Goal: Check status: Check status

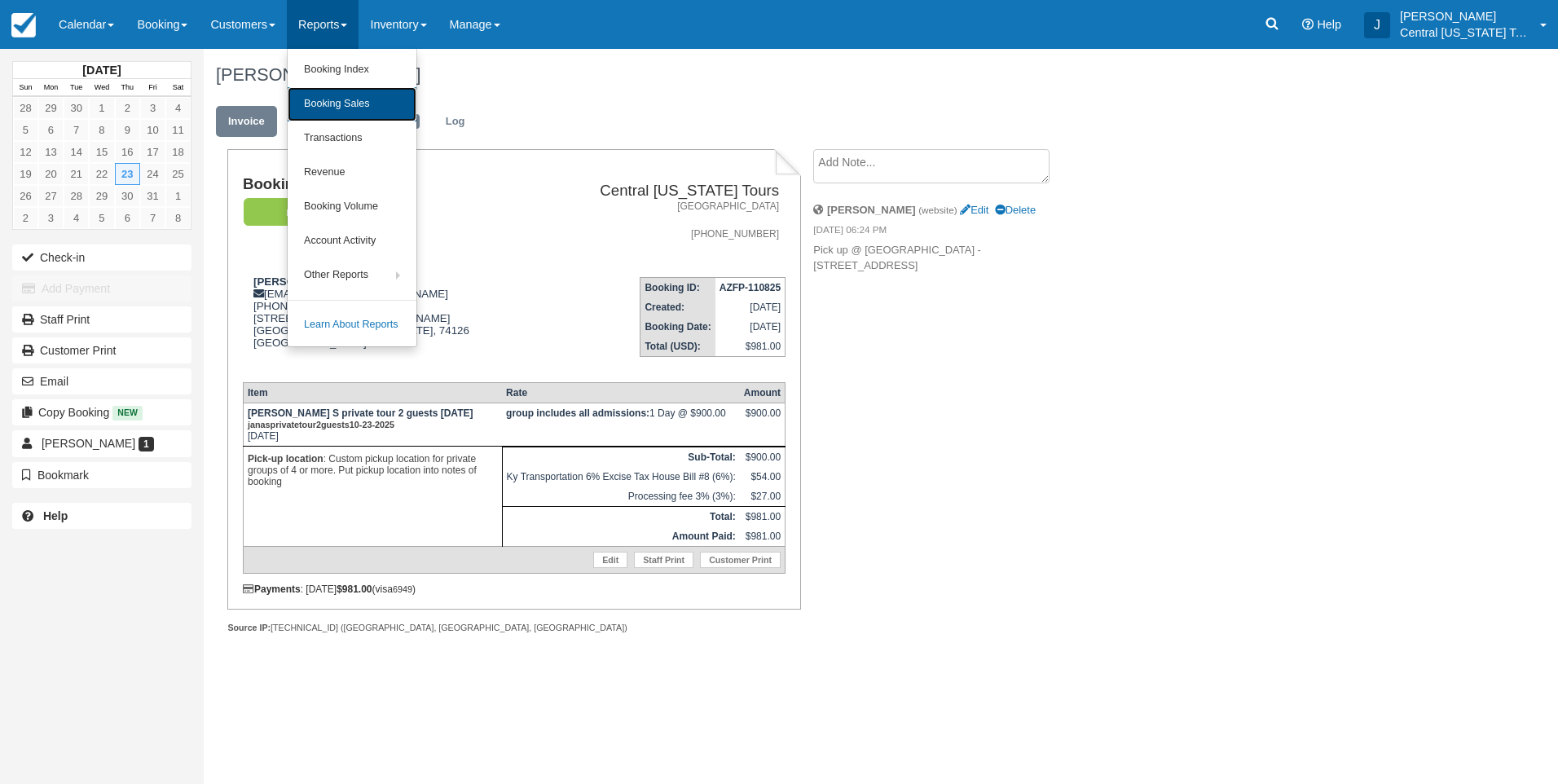
click at [358, 107] on link "Booking Sales" at bounding box center [351, 103] width 128 height 34
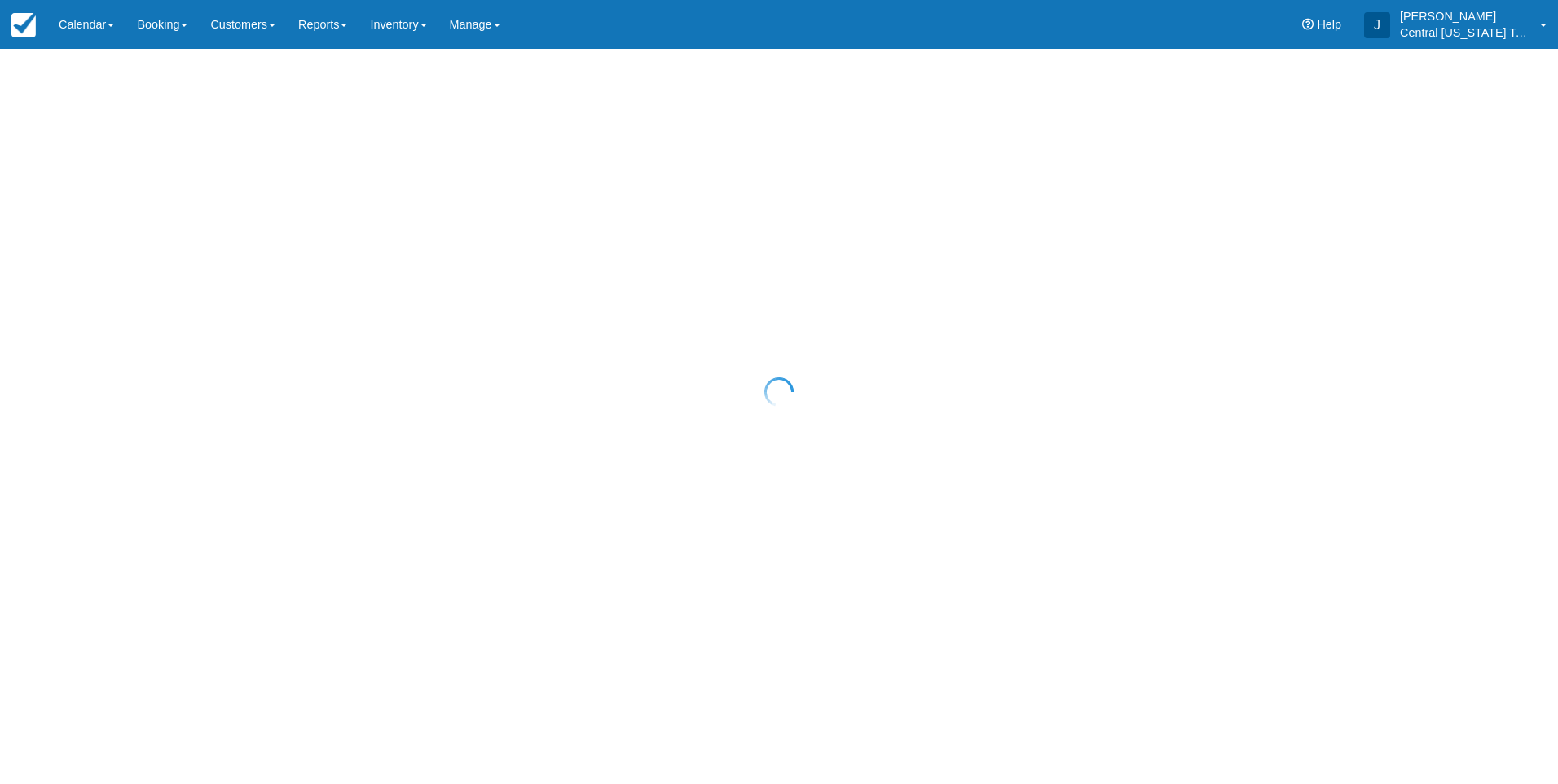
select select "20"
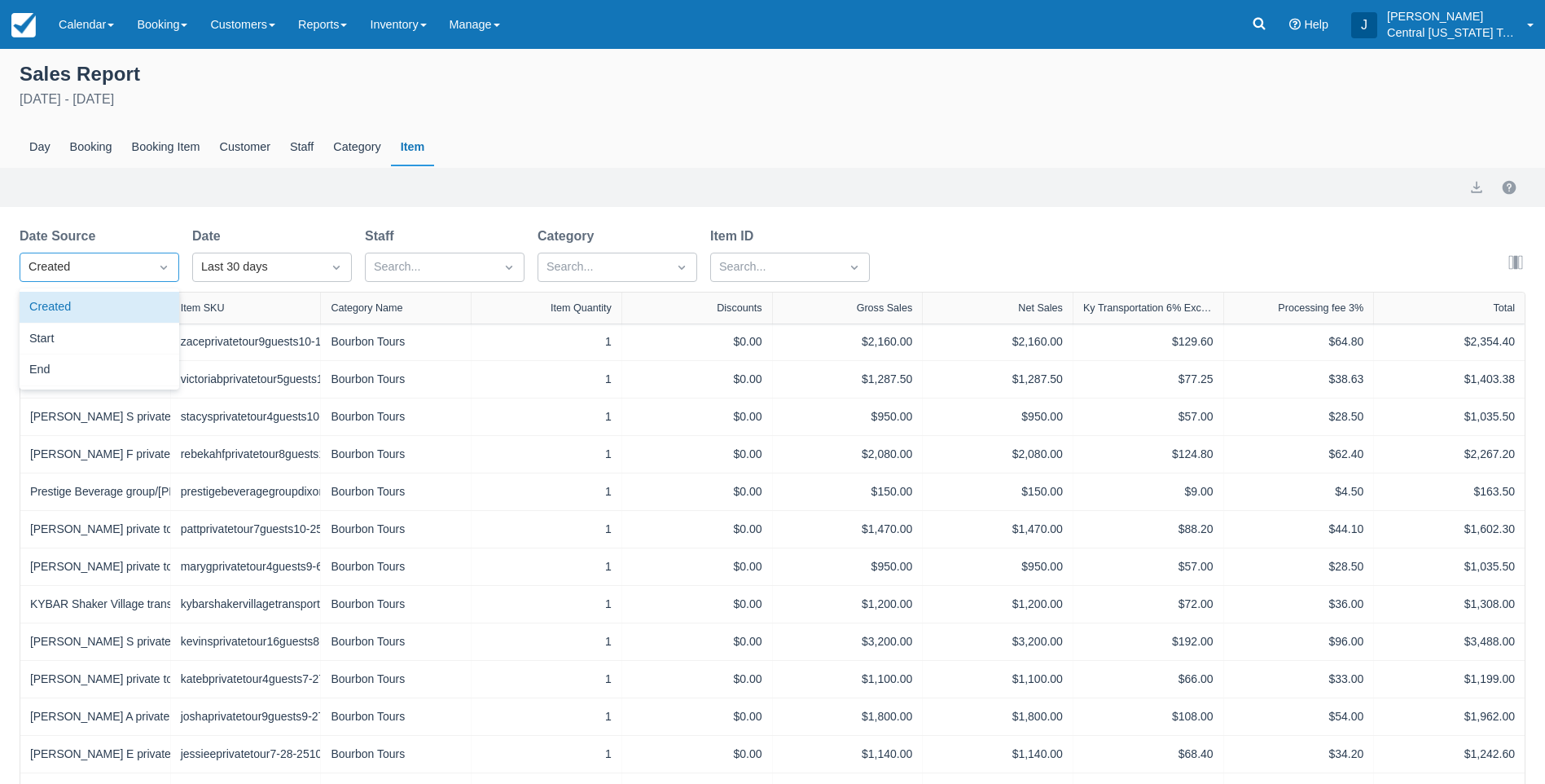
click at [102, 270] on div "Created" at bounding box center [85, 267] width 113 height 18
click at [266, 262] on div "Last 30 days" at bounding box center [258, 267] width 113 height 18
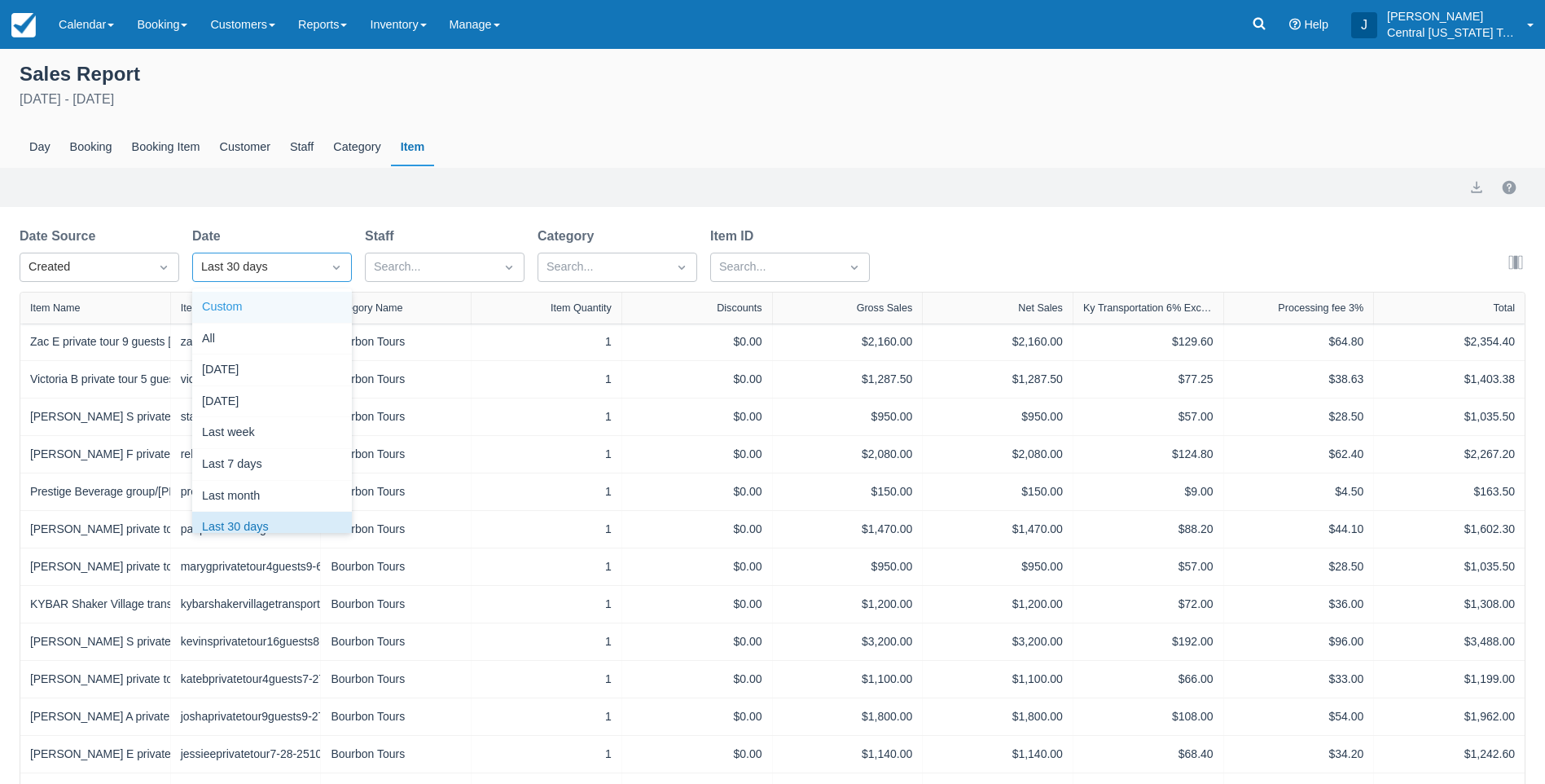
click at [224, 308] on div "Custom" at bounding box center [272, 308] width 160 height 31
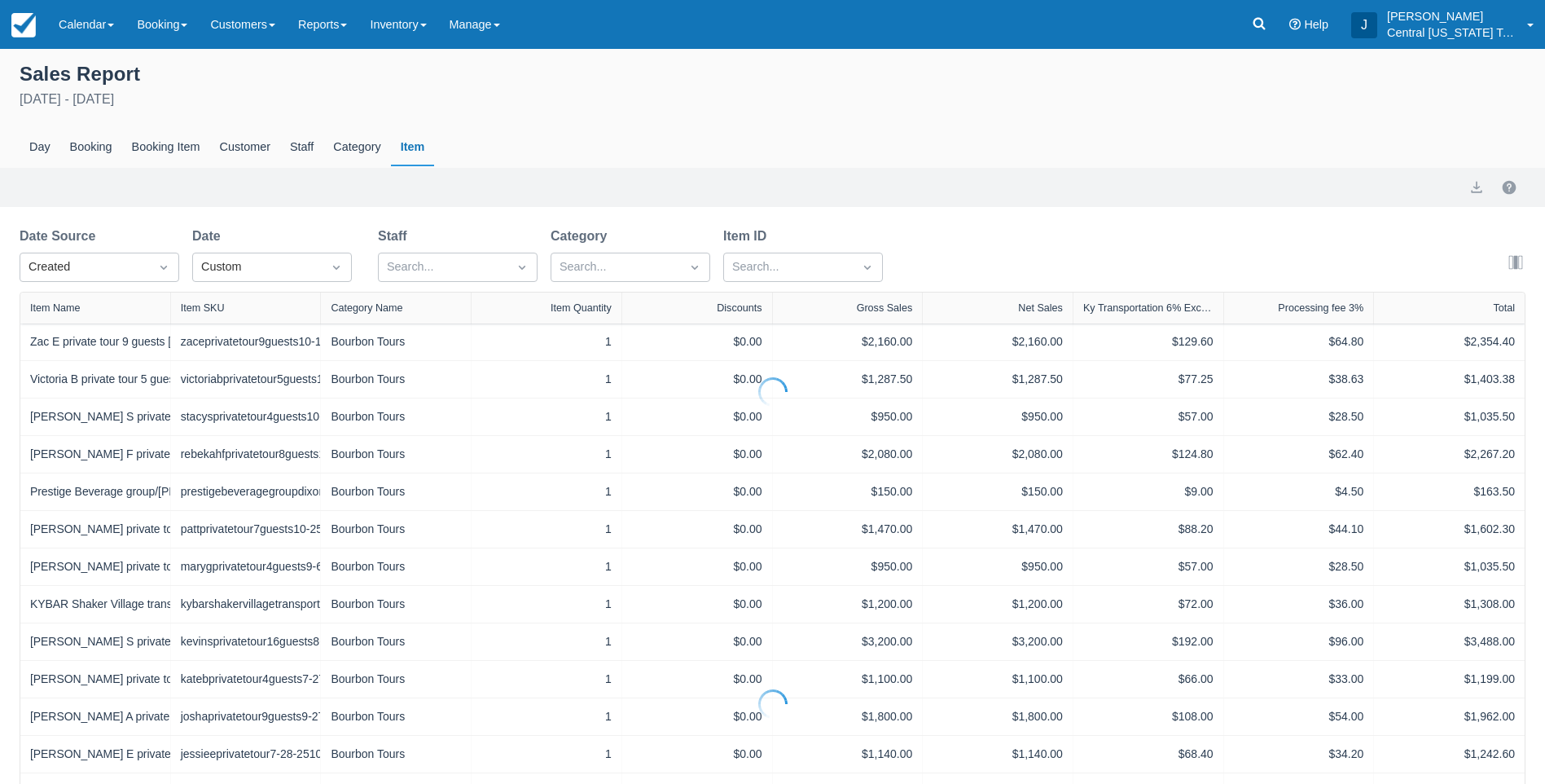
select select "20"
click at [434, 270] on input "[DATE]" at bounding box center [411, 267] width 91 height 30
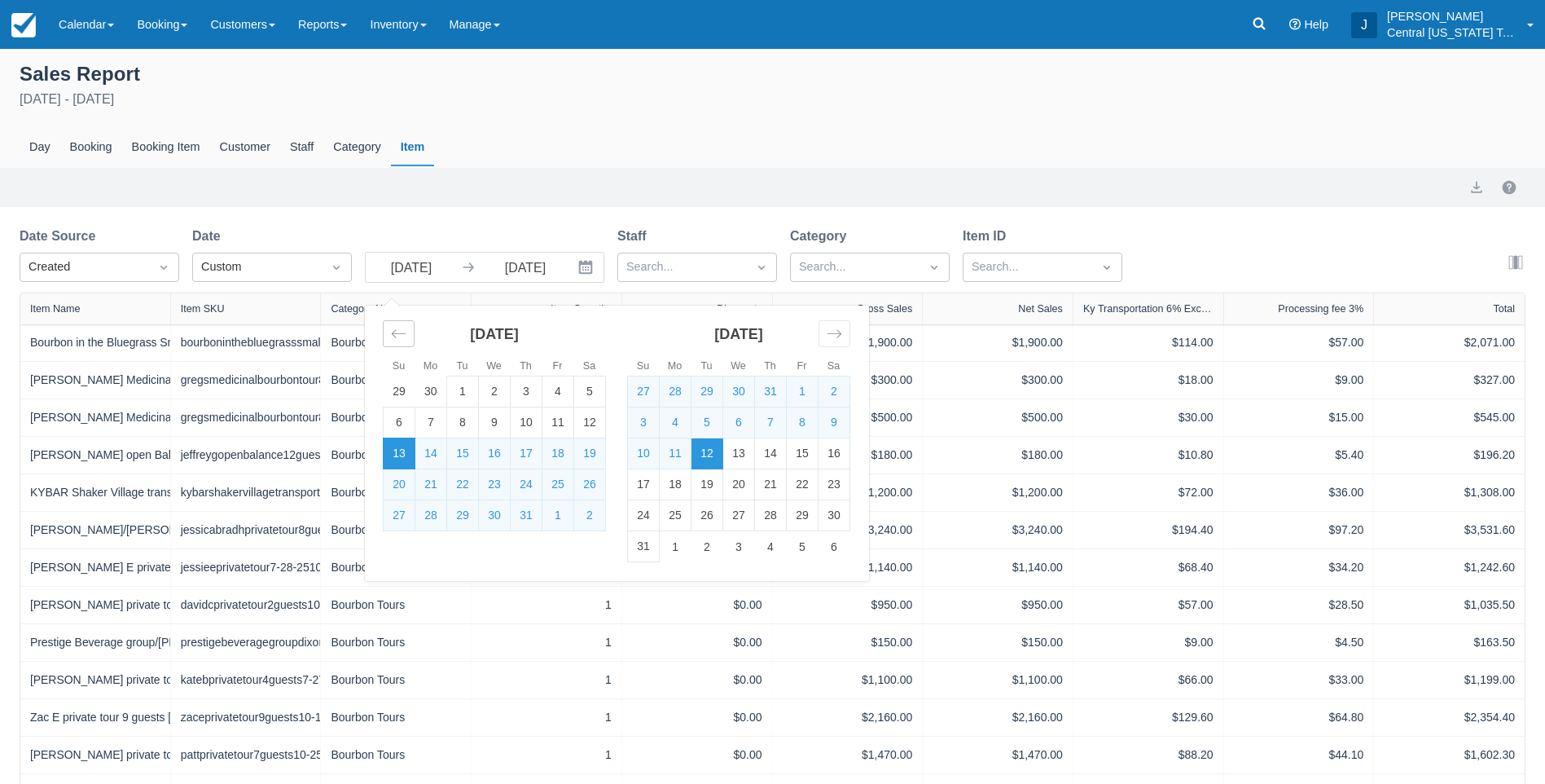
click at [392, 332] on icon "Move backward to switch to the previous month." at bounding box center [398, 333] width 16 height 16
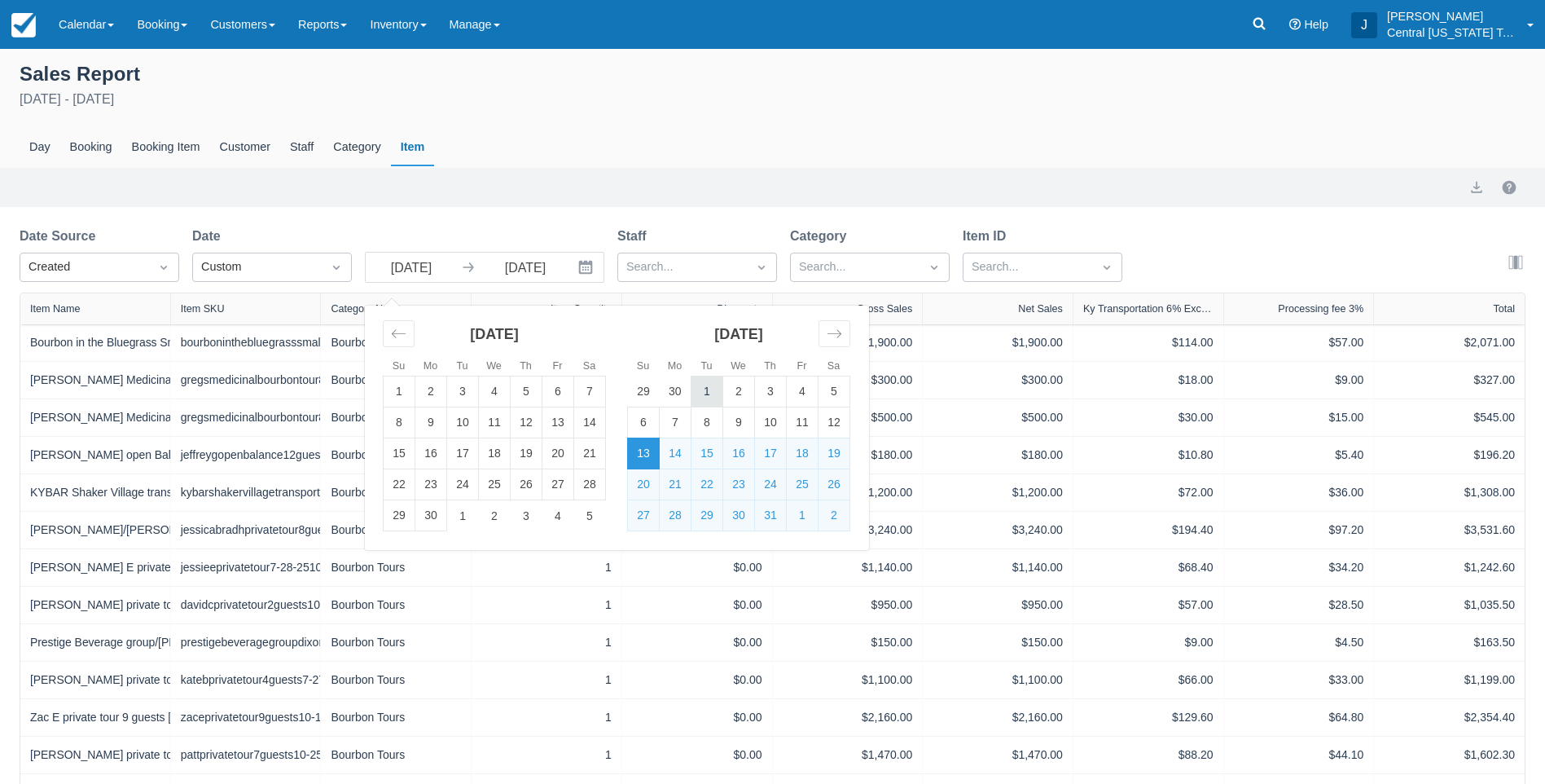
click at [714, 391] on td "1" at bounding box center [707, 392] width 31 height 31
type input "[DATE]"
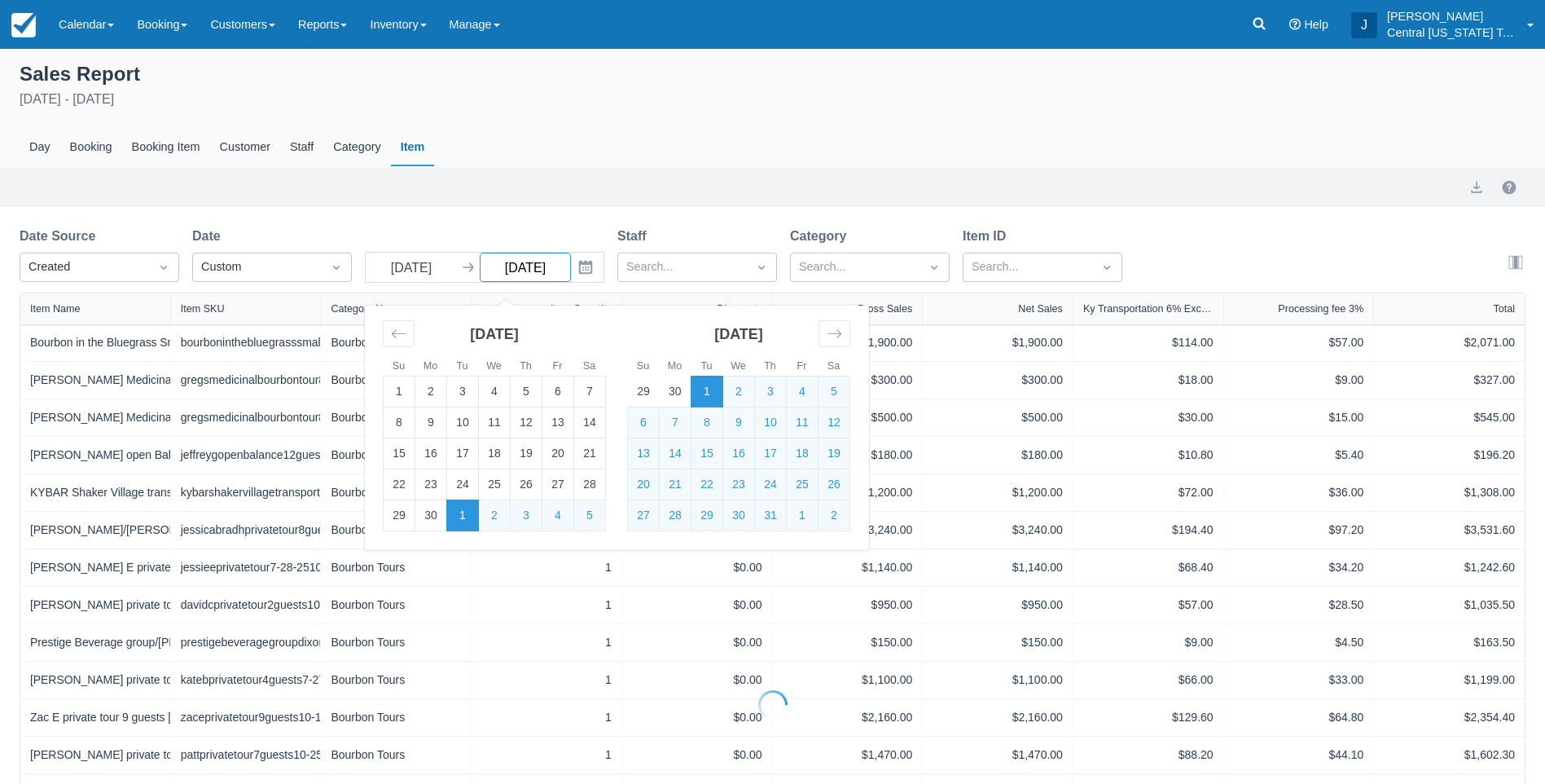
select select "20"
click at [549, 267] on input "[DATE]" at bounding box center [525, 267] width 91 height 30
click at [779, 515] on td "31" at bounding box center [771, 516] width 31 height 31
type input "[DATE]"
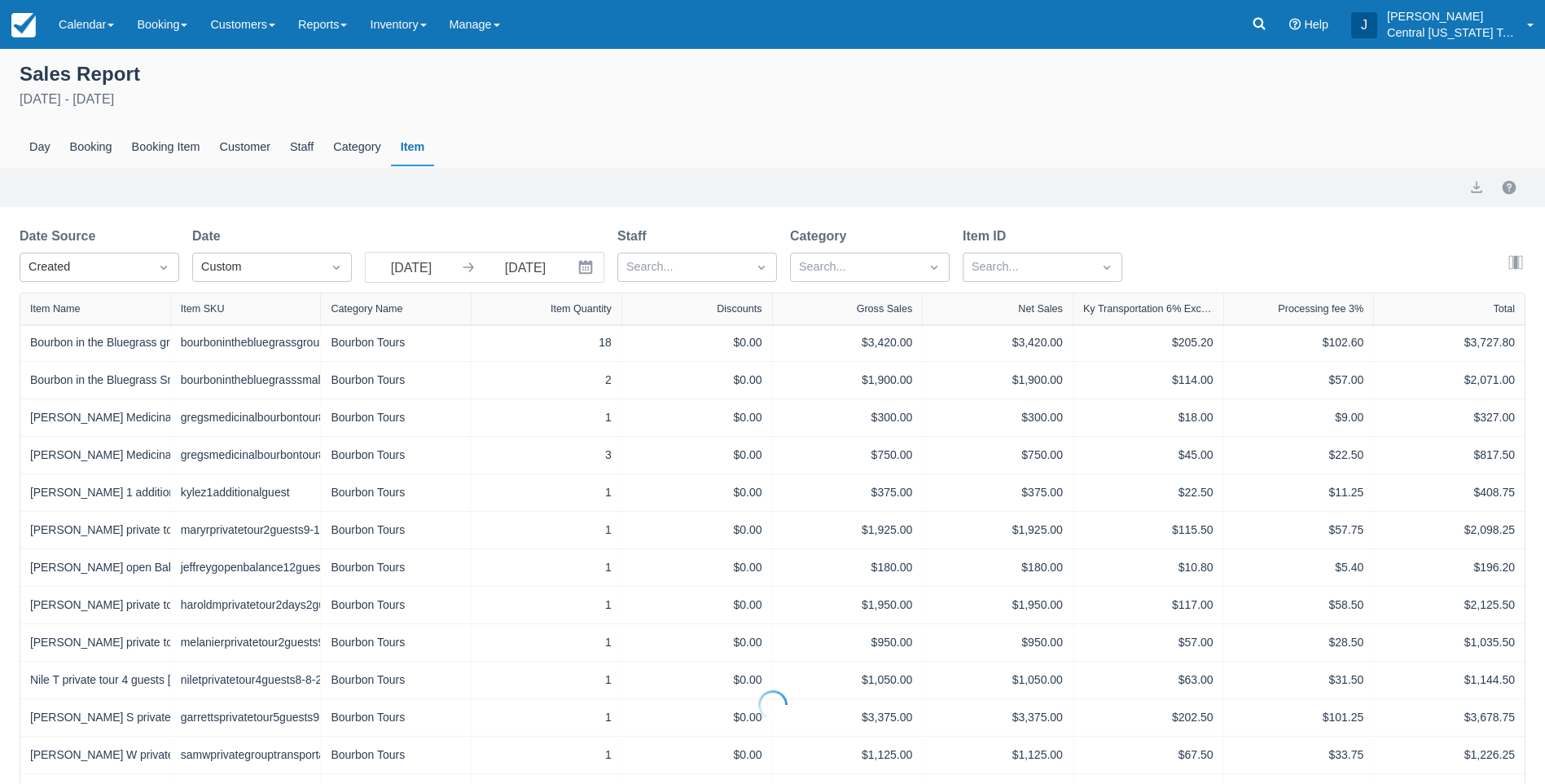
select select "20"
click at [688, 127] on div "Sales Report [DATE] - [DATE] Day Booking Booking Item Customer Staff Category I…" at bounding box center [772, 114] width 1545 height 109
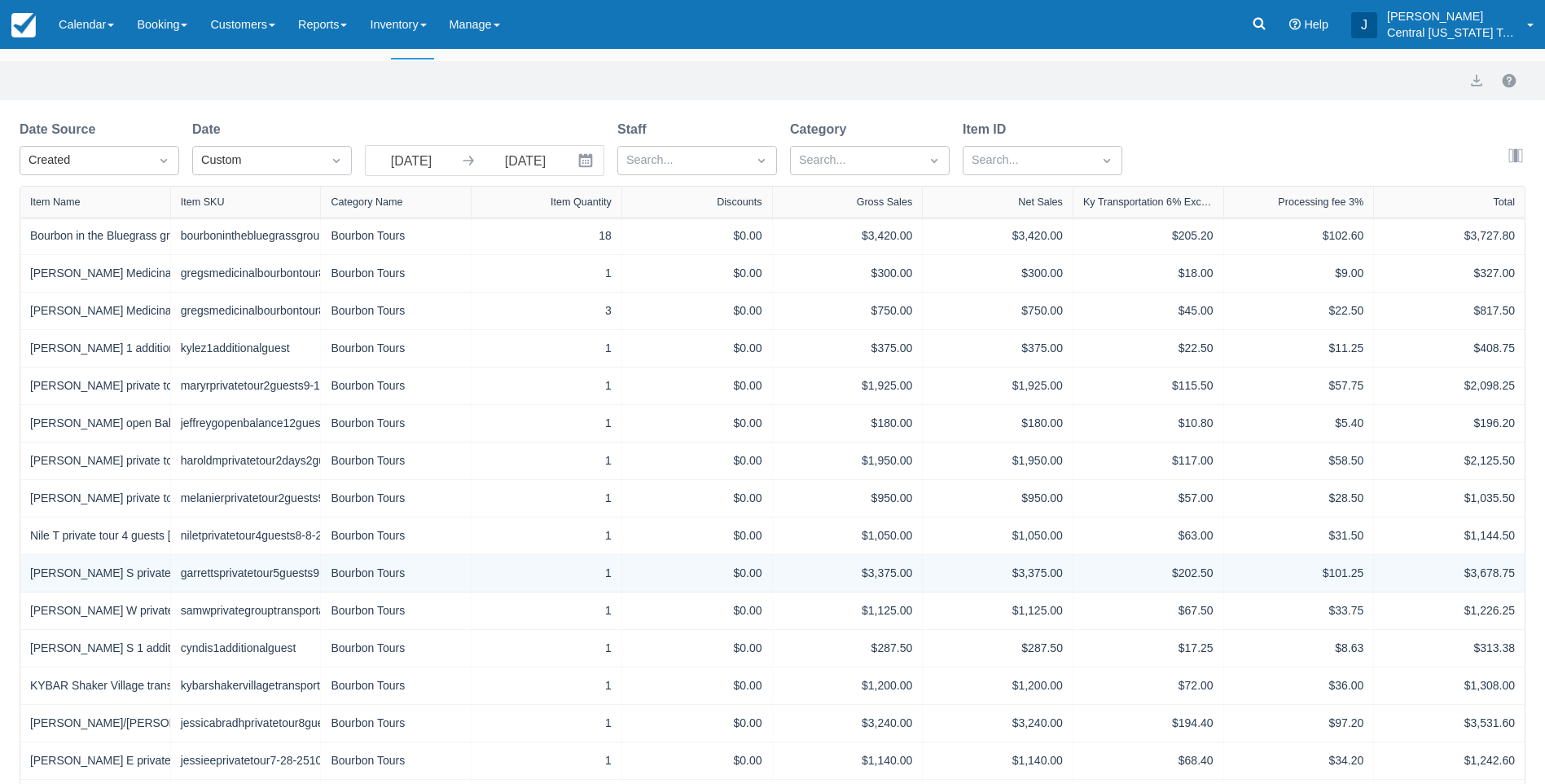
scroll to position [372, 0]
